Goal: Transaction & Acquisition: Purchase product/service

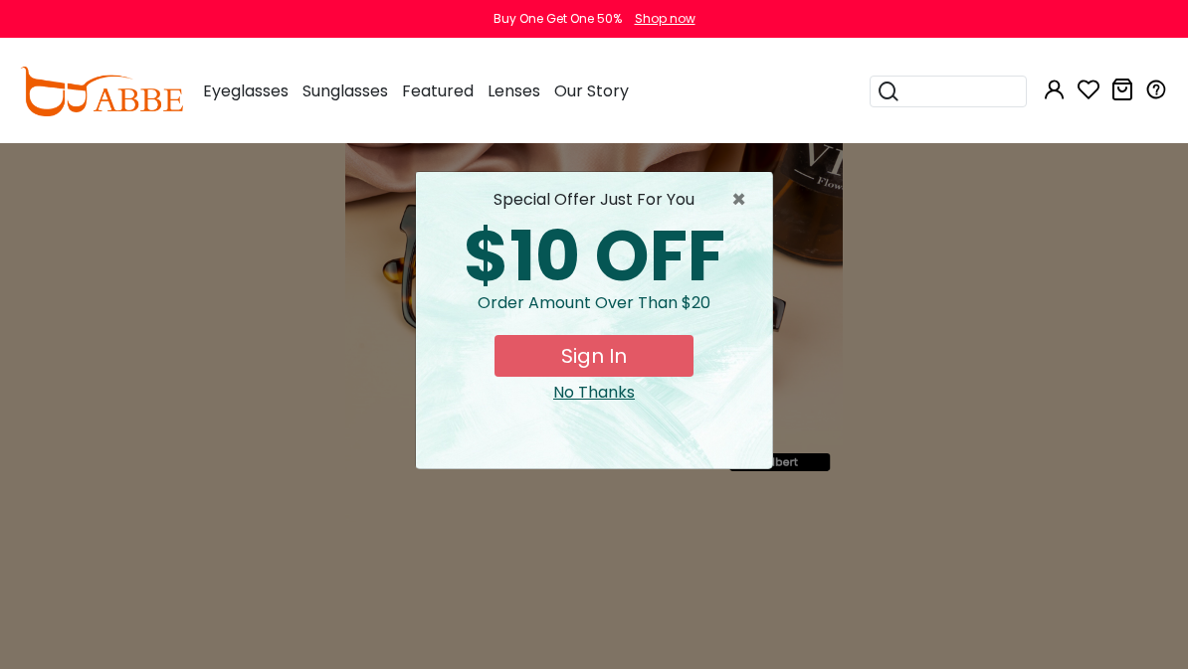
click at [611, 394] on div "No Thanks" at bounding box center [594, 393] width 324 height 24
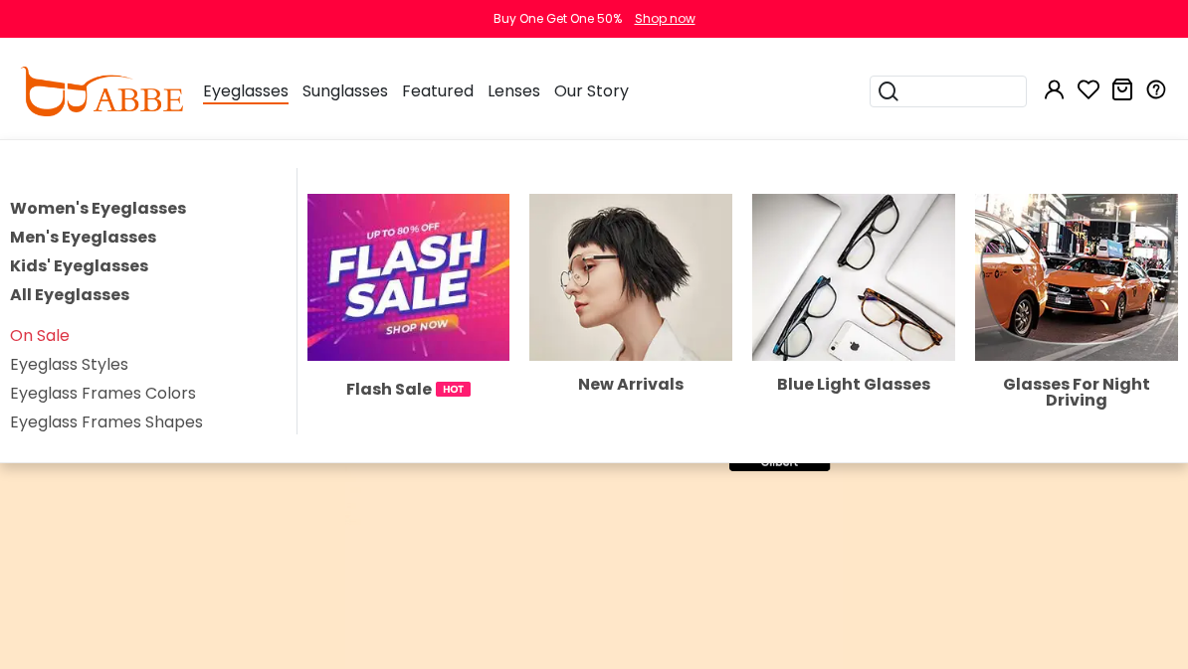
click at [164, 193] on ul "Women's Eyeglasses Men's Eyeglasses Kids' Eyeglasses All Eyeglasses On Sale Eye…" at bounding box center [148, 301] width 277 height 267
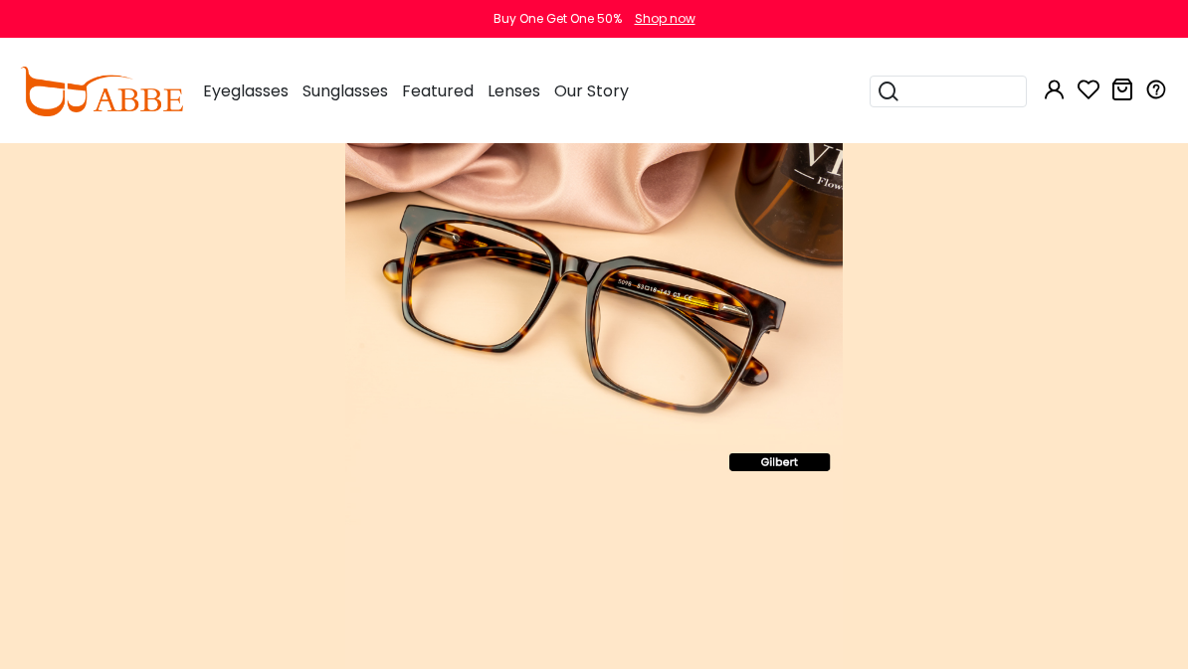
click at [154, 198] on div "Non Prescription Glasses No prescription glasses also called fake glasses are e…" at bounding box center [594, 659] width 1188 height 1032
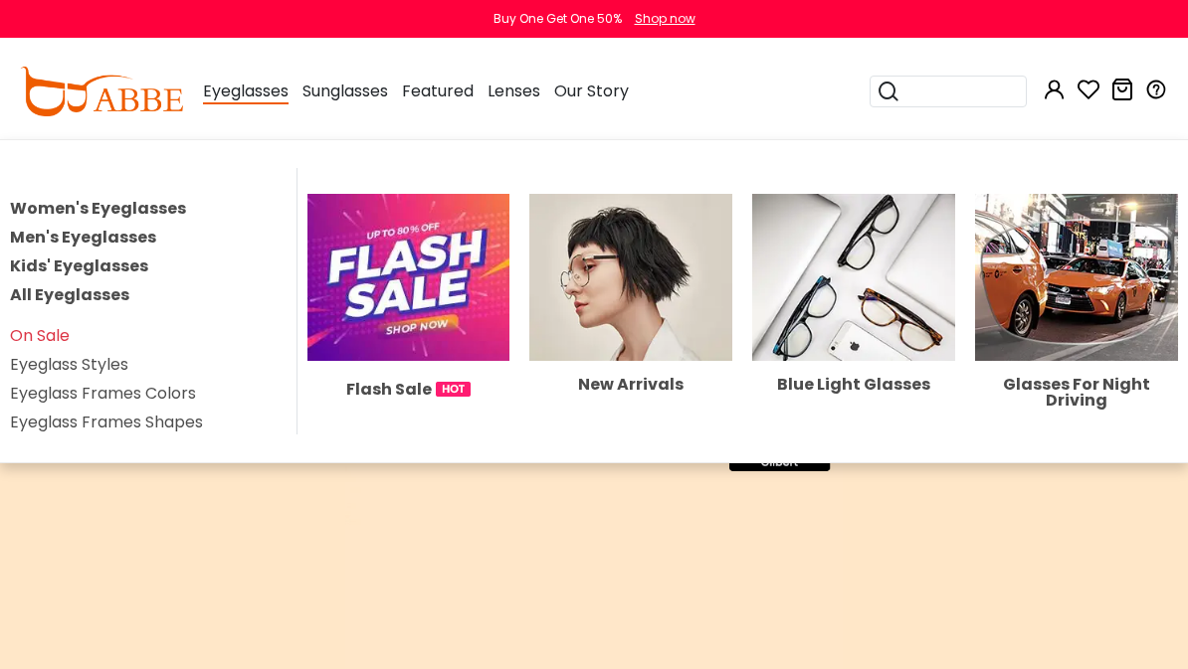
click at [163, 203] on link "Women's Eyeglasses" at bounding box center [98, 208] width 176 height 23
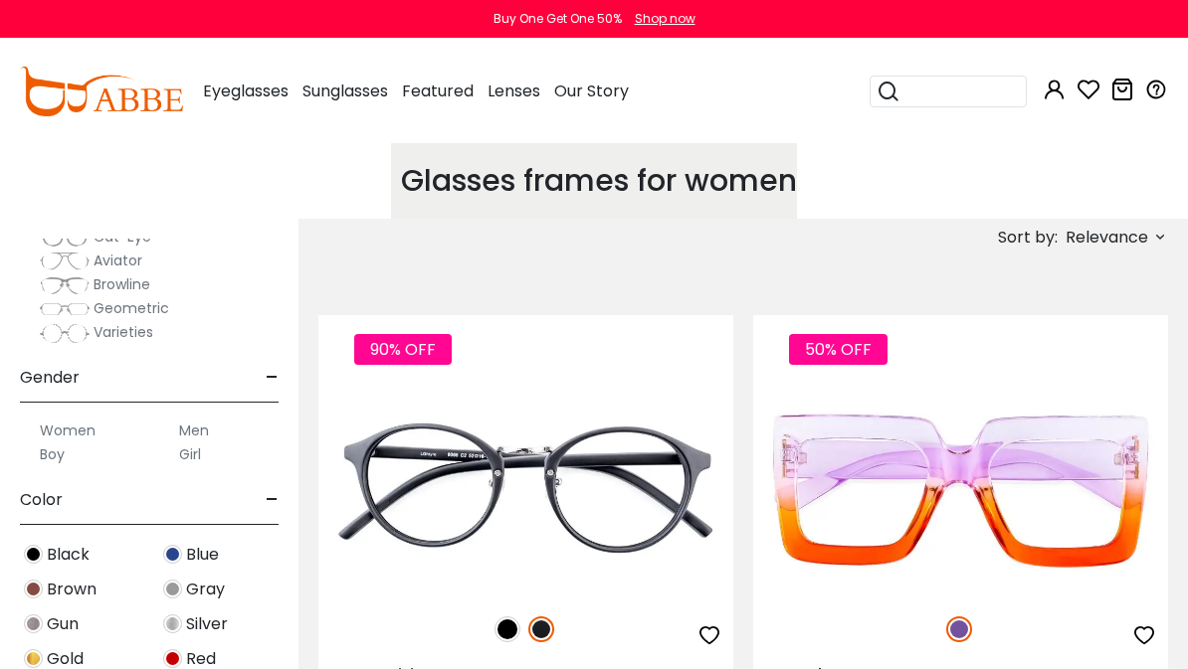
scroll to position [383, 0]
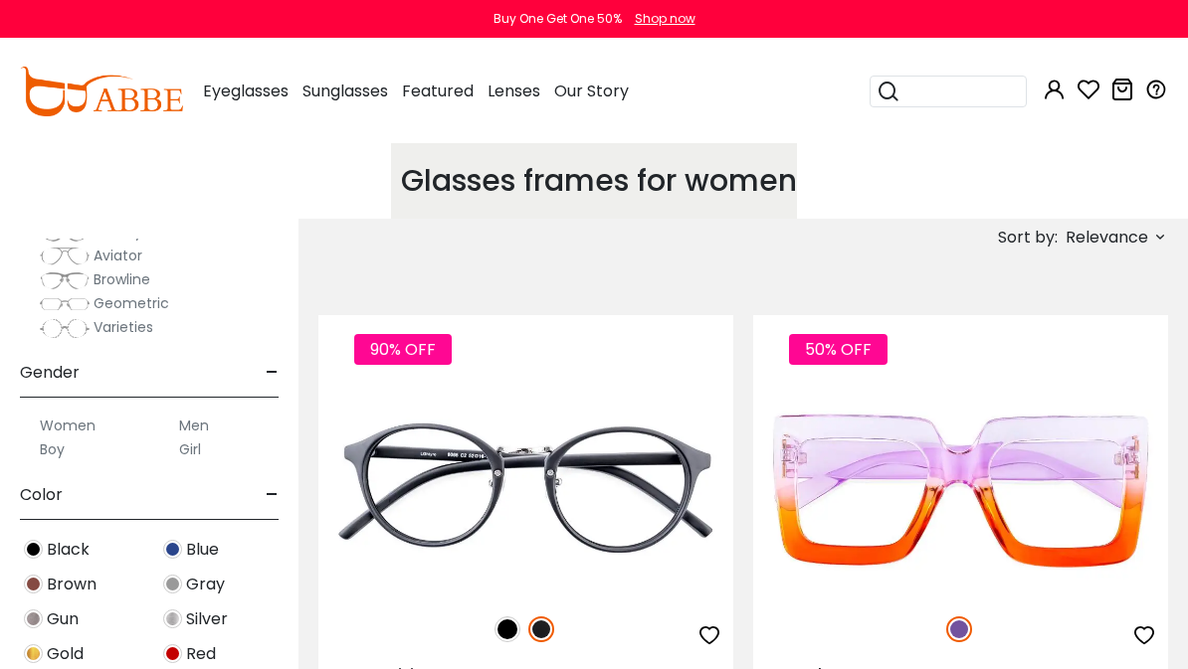
click at [88, 422] on label "Women" at bounding box center [68, 426] width 56 height 24
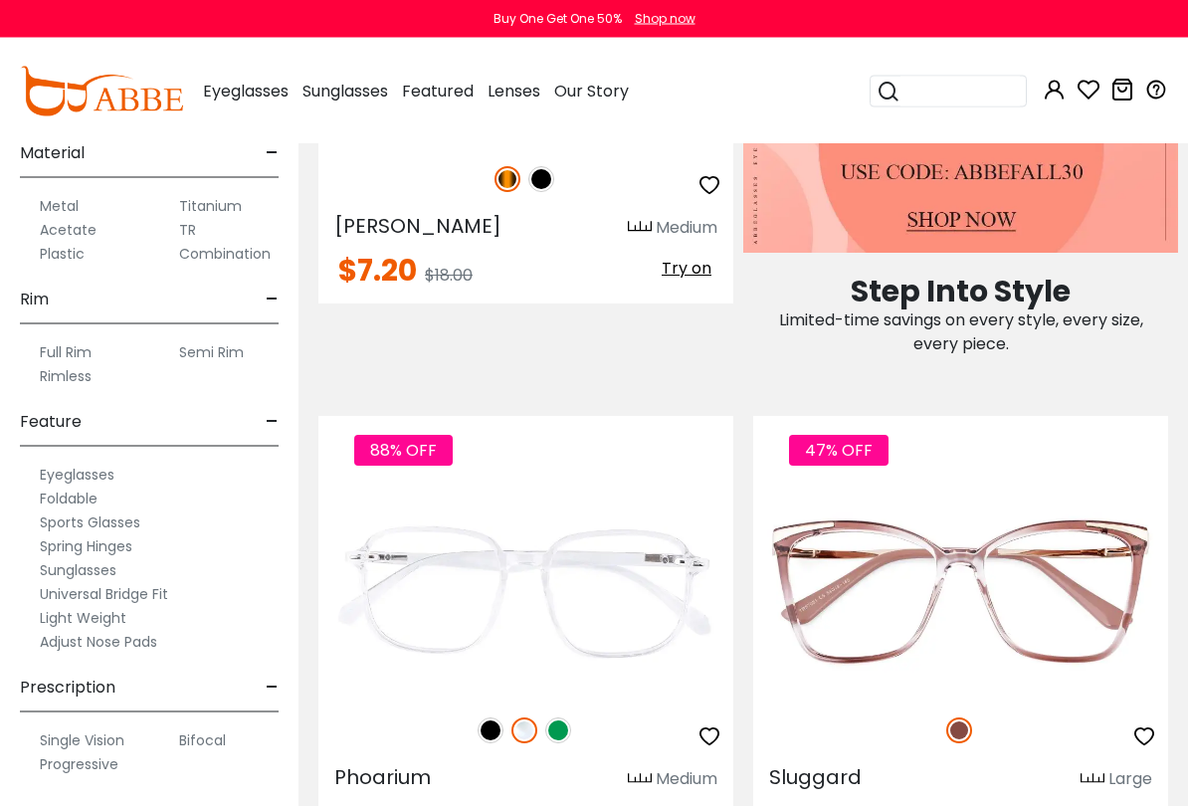
scroll to position [974, 0]
click at [154, 635] on label "Adjust Nose Pads" at bounding box center [98, 642] width 117 height 24
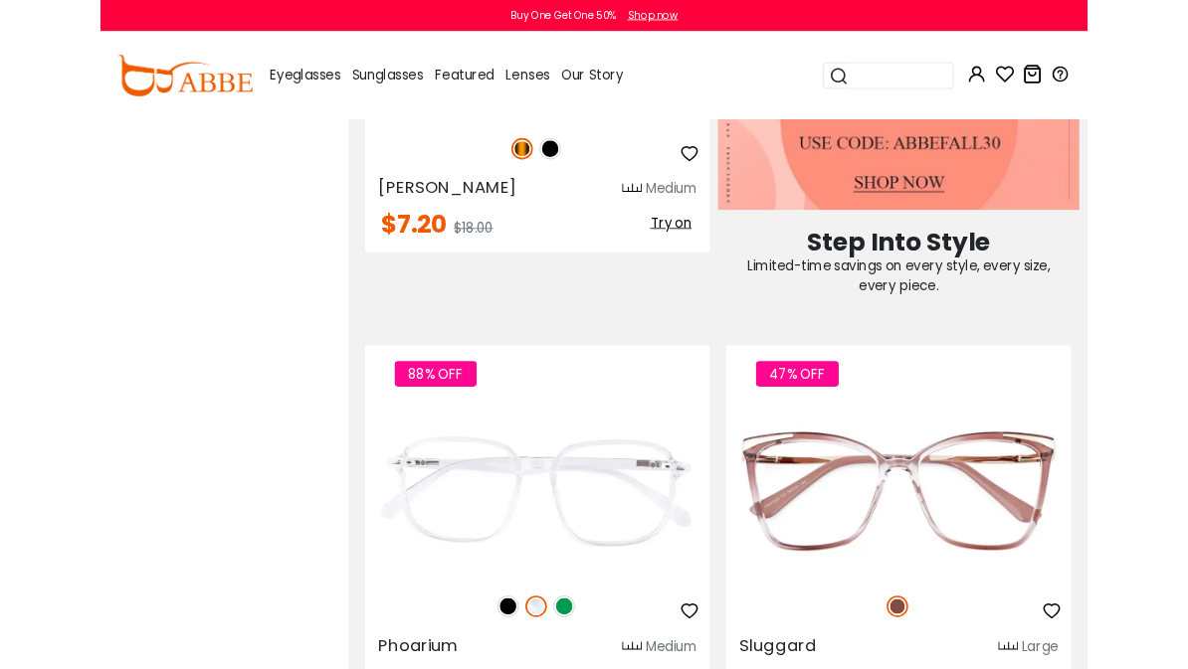
scroll to position [1502, 0]
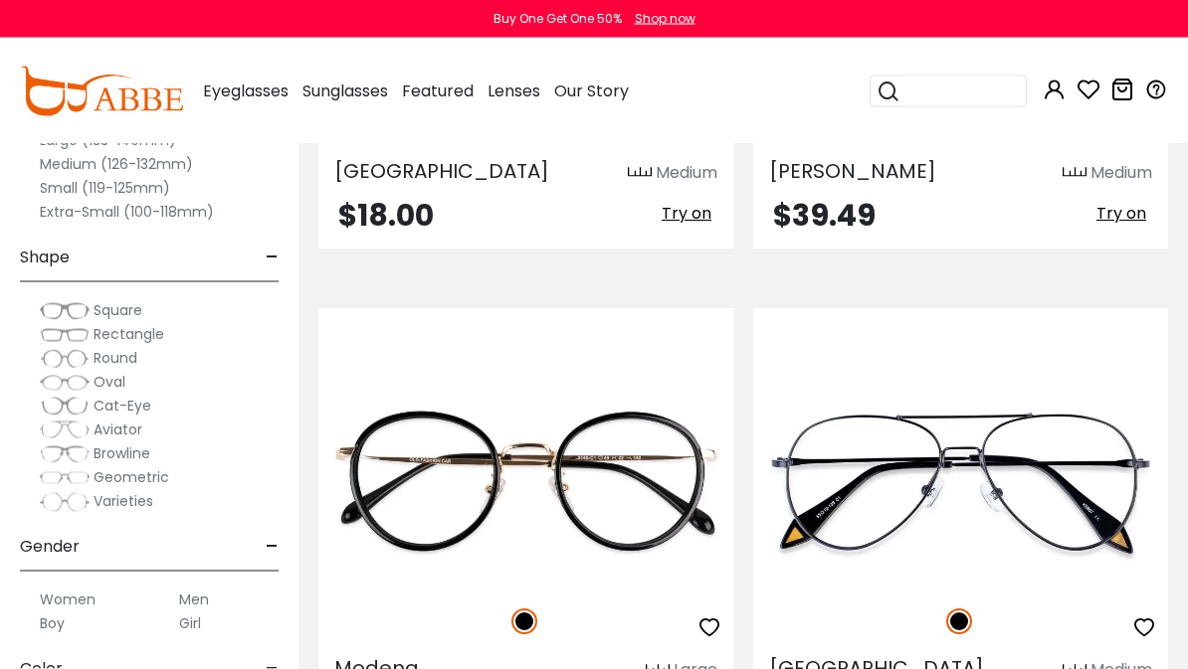
scroll to position [2039, 0]
